Goal: Check status: Check status

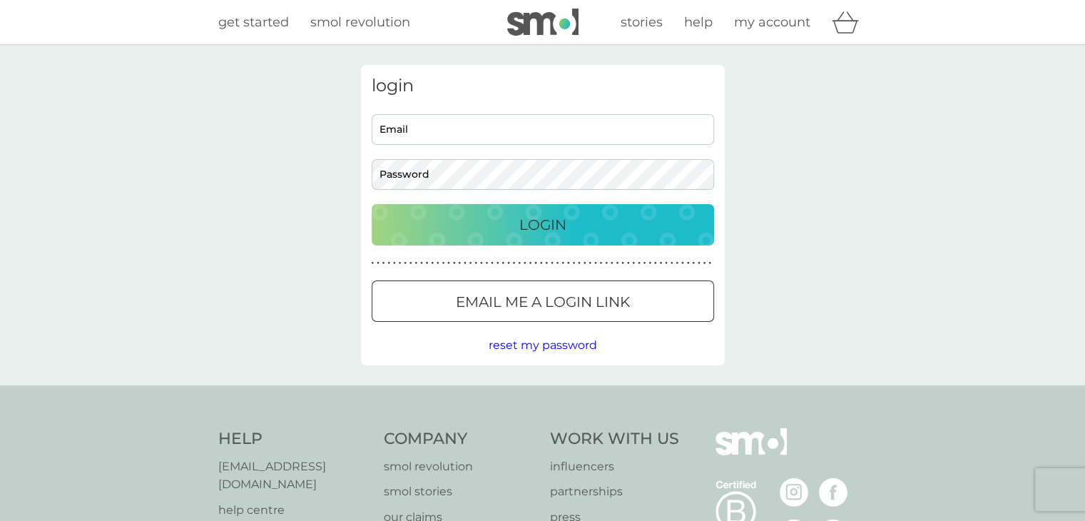
type input "[EMAIL_ADDRESS][DOMAIN_NAME]"
click at [525, 223] on p "Login" at bounding box center [542, 224] width 47 height 23
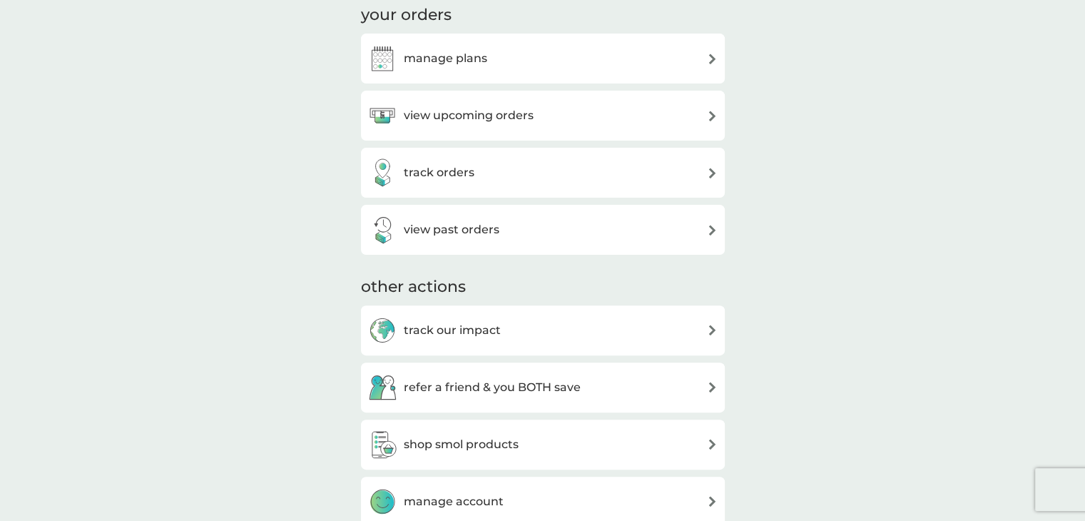
scroll to position [394, 0]
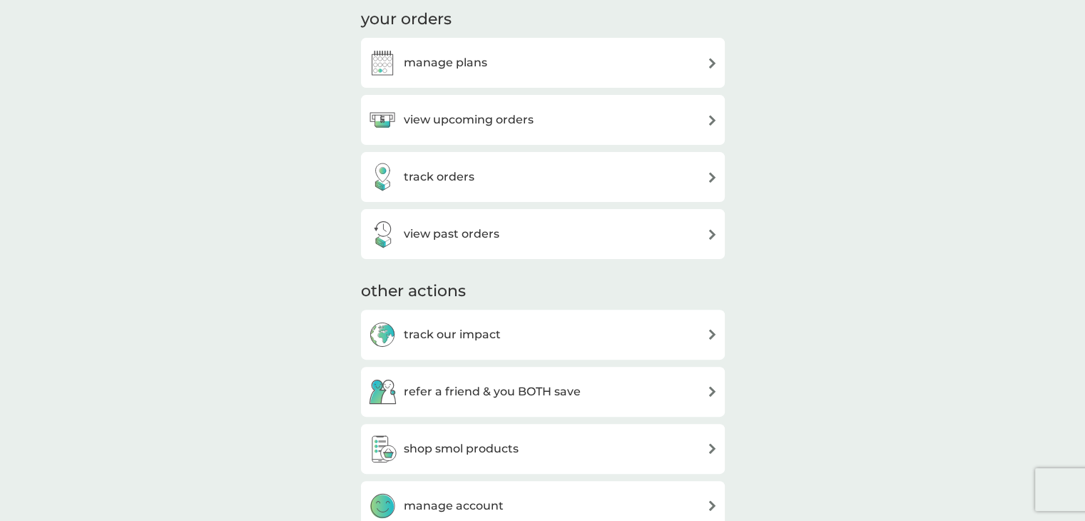
click at [501, 138] on div "view upcoming orders" at bounding box center [543, 120] width 364 height 50
click at [495, 124] on h3 "view upcoming orders" at bounding box center [469, 120] width 130 height 19
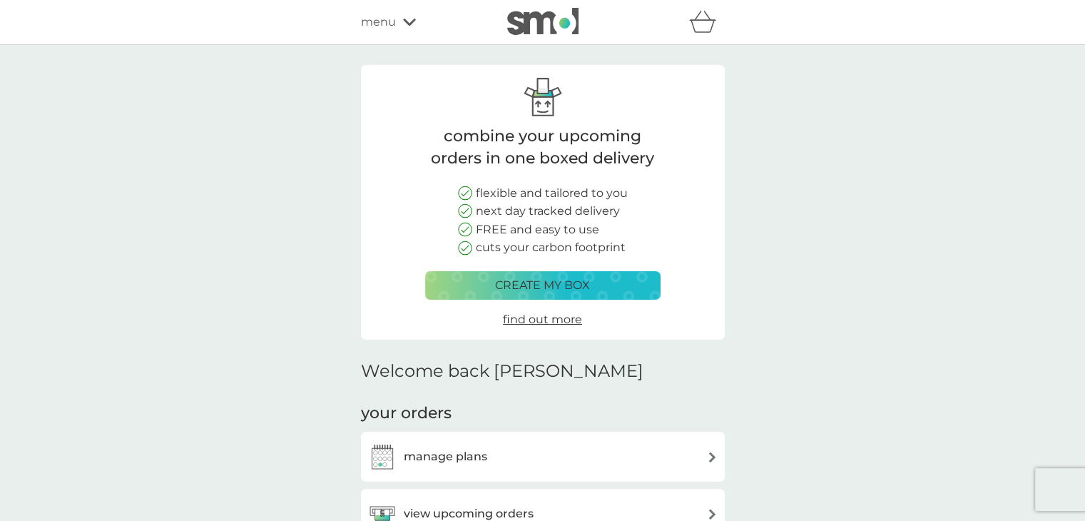
scroll to position [394, 0]
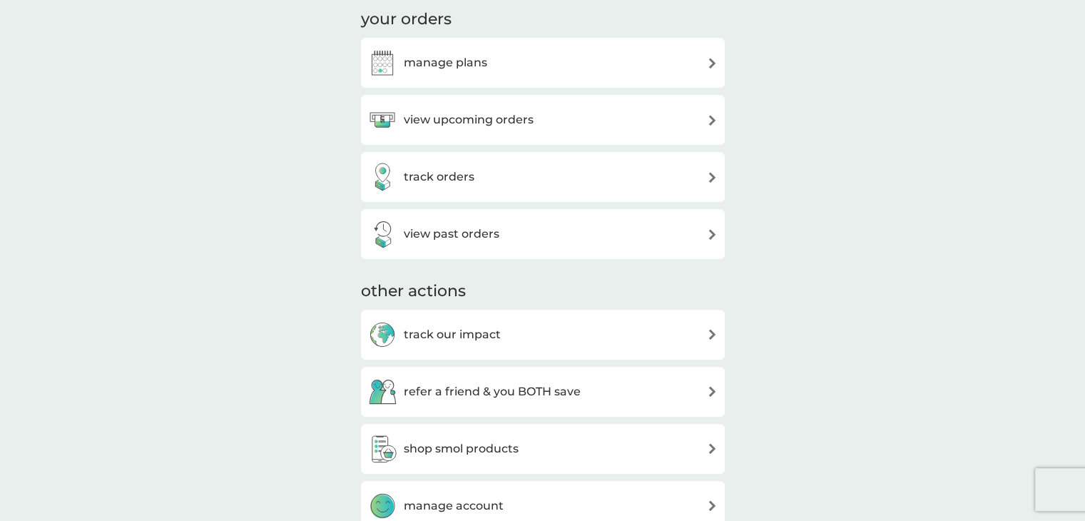
click at [447, 173] on h3 "track orders" at bounding box center [439, 177] width 71 height 19
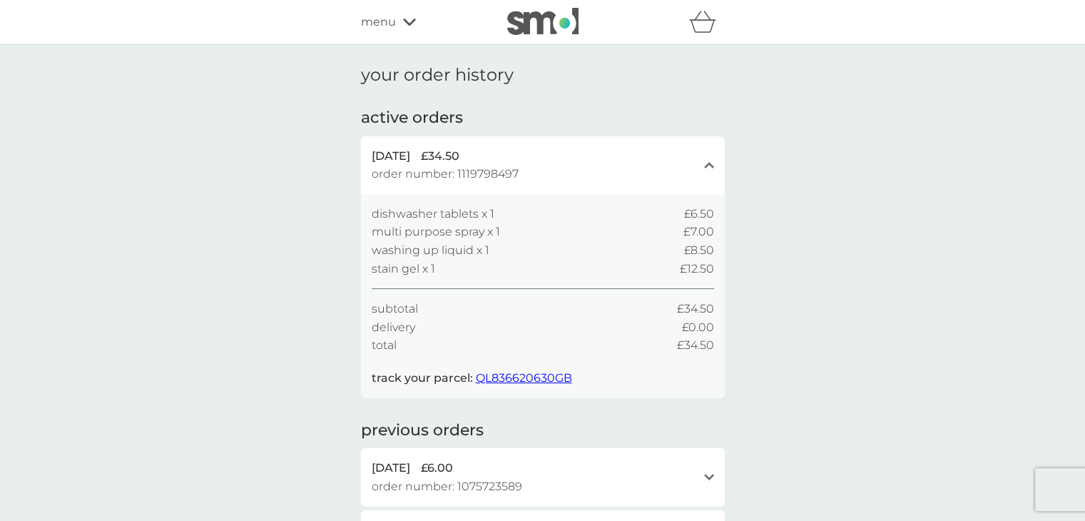
click at [551, 375] on span "QL836620630GB" at bounding box center [524, 378] width 96 height 14
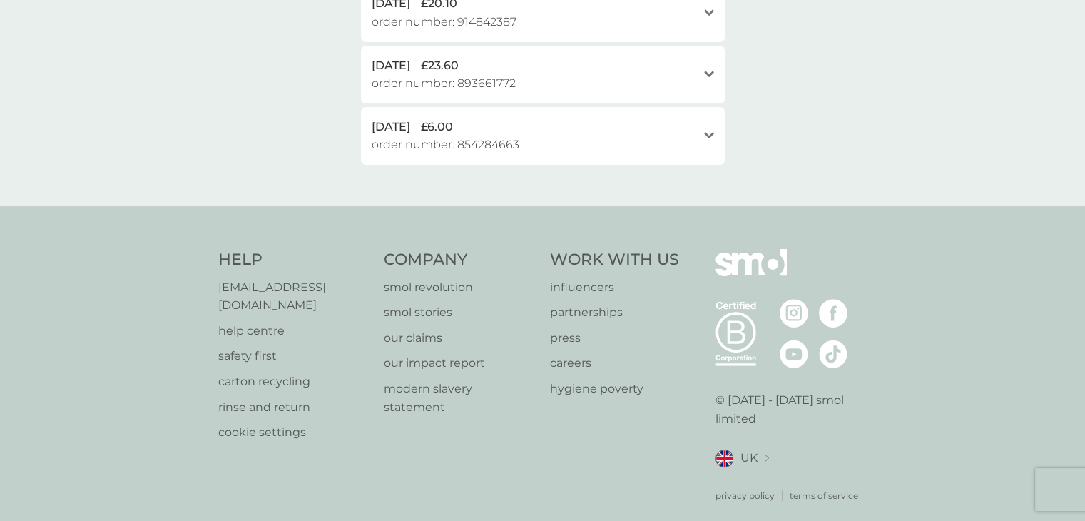
scroll to position [509, 0]
drag, startPoint x: 365, startPoint y: 288, endPoint x: 215, endPoint y: 288, distance: 150.6
click at [215, 288] on div "Help help@smolproducts.com help centre safety first carton recycling rinse and …" at bounding box center [542, 372] width 1085 height 339
copy p "[EMAIL_ADDRESS][DOMAIN_NAME]"
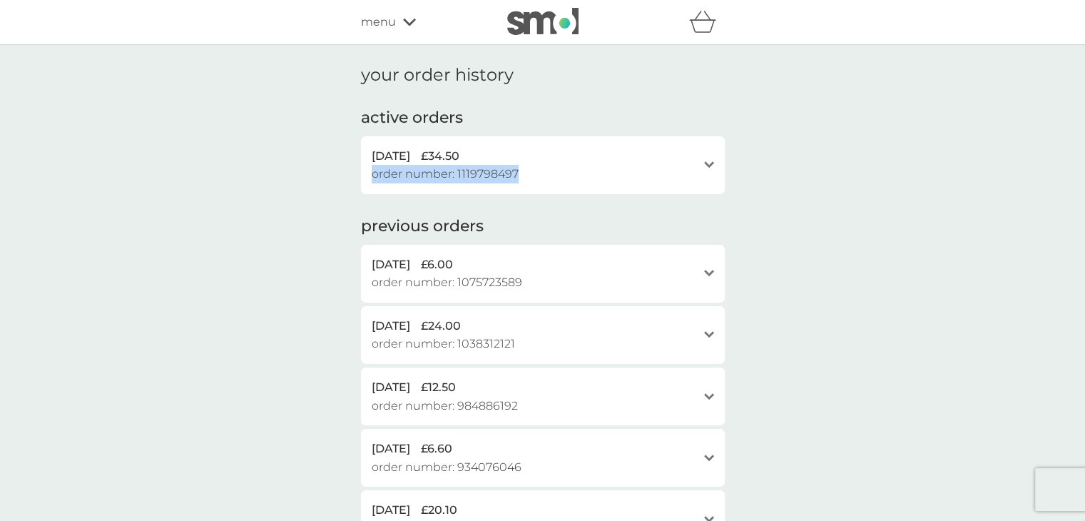
click at [526, 181] on div "30 Sep 2025 £34.50 order number: 1119798497" at bounding box center [534, 165] width 325 height 36
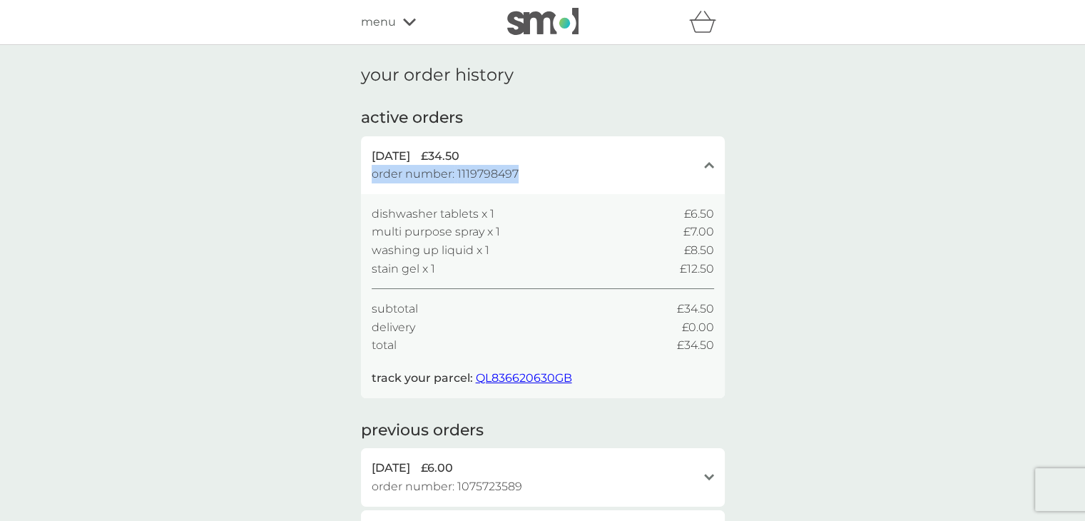
copy div "£34.50 order number: 1119798497"
